Goal: Task Accomplishment & Management: Use online tool/utility

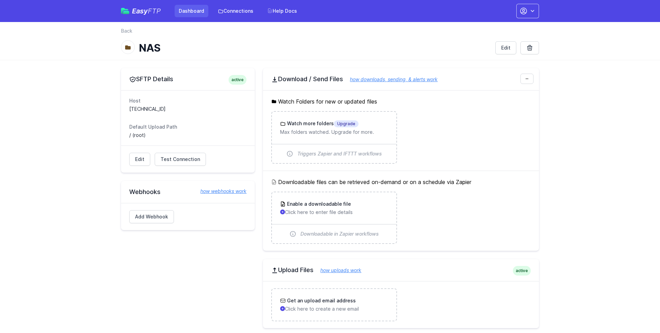
click at [201, 12] on link "Dashboard" at bounding box center [192, 11] width 34 height 12
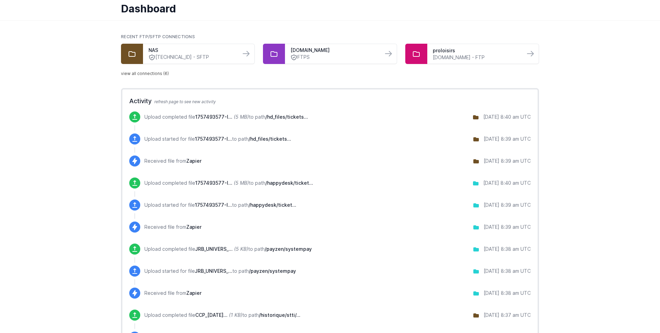
scroll to position [29, 0]
drag, startPoint x: 314, startPoint y: 249, endPoint x: 268, endPoint y: 251, distance: 46.8
click at [268, 251] on div "Upload completed file JRB_UNIVERS_... (5 KB) to path /payzen/systempay 9/10/202…" at bounding box center [337, 248] width 386 height 11
copy span "/payzen/systempay"
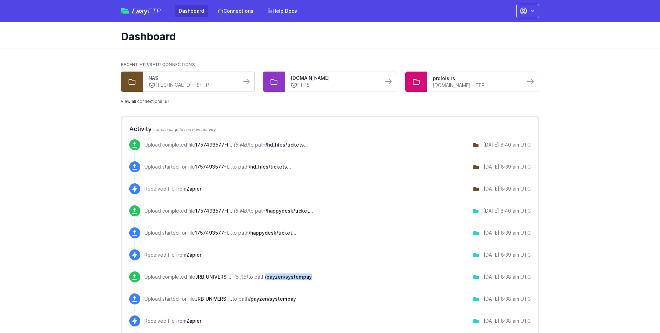
click at [206, 80] on link "NAS" at bounding box center [191, 78] width 87 height 7
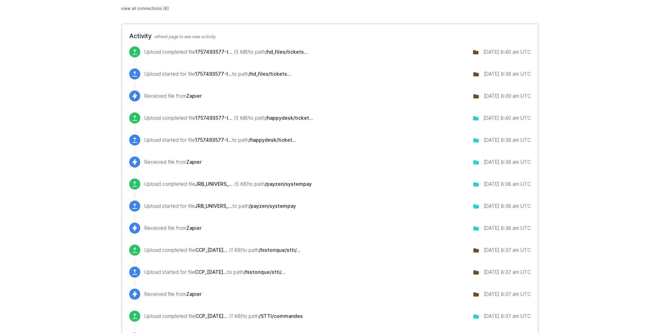
scroll to position [103, 0]
